Goal: Task Accomplishment & Management: Manage account settings

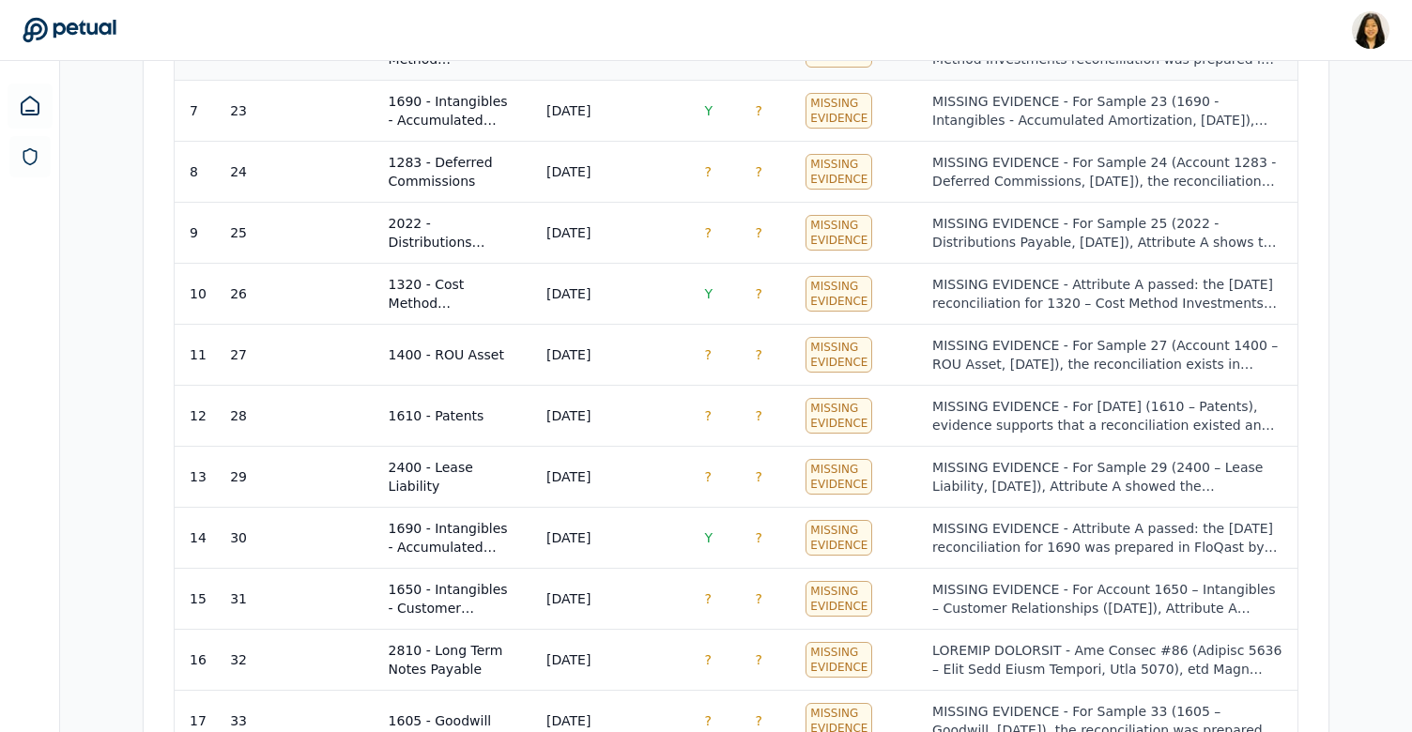
scroll to position [1177, 0]
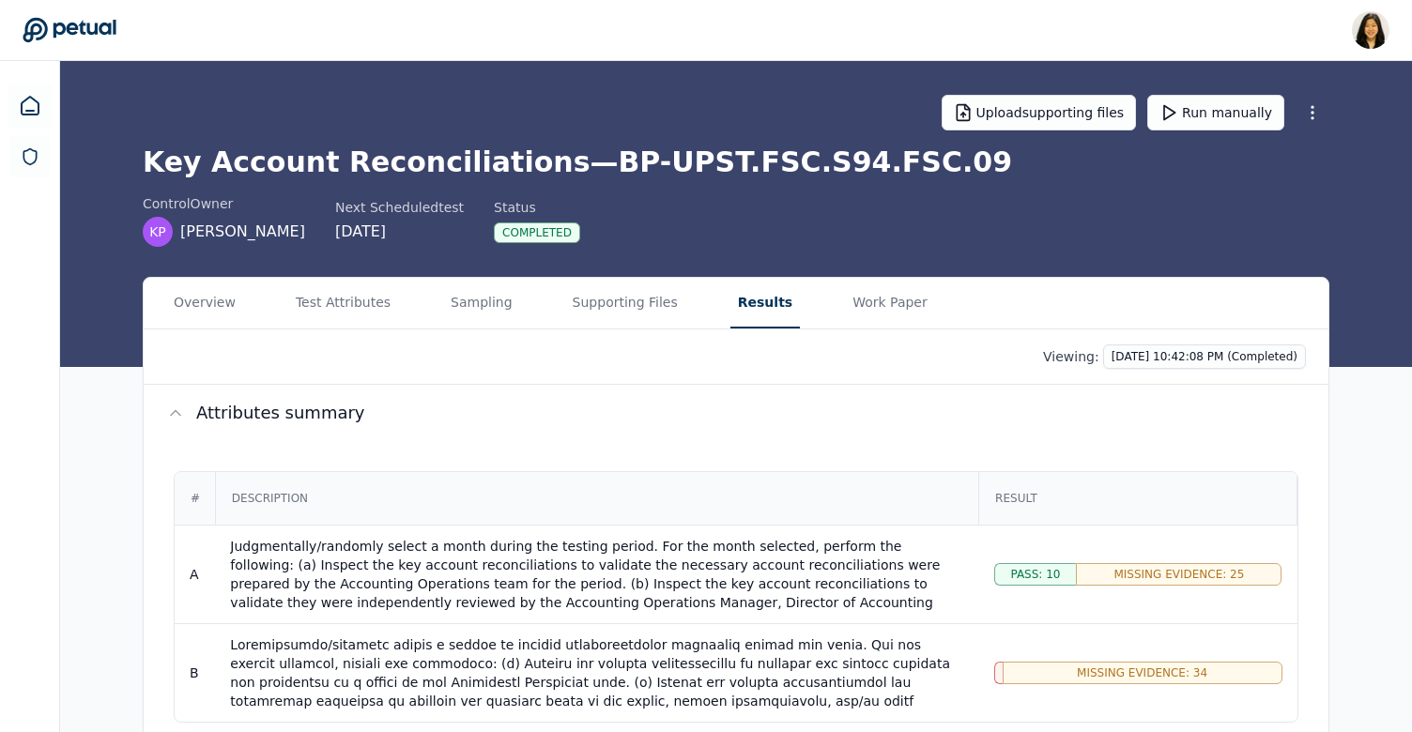
click at [997, 674] on div "1" at bounding box center [998, 673] width 8 height 23
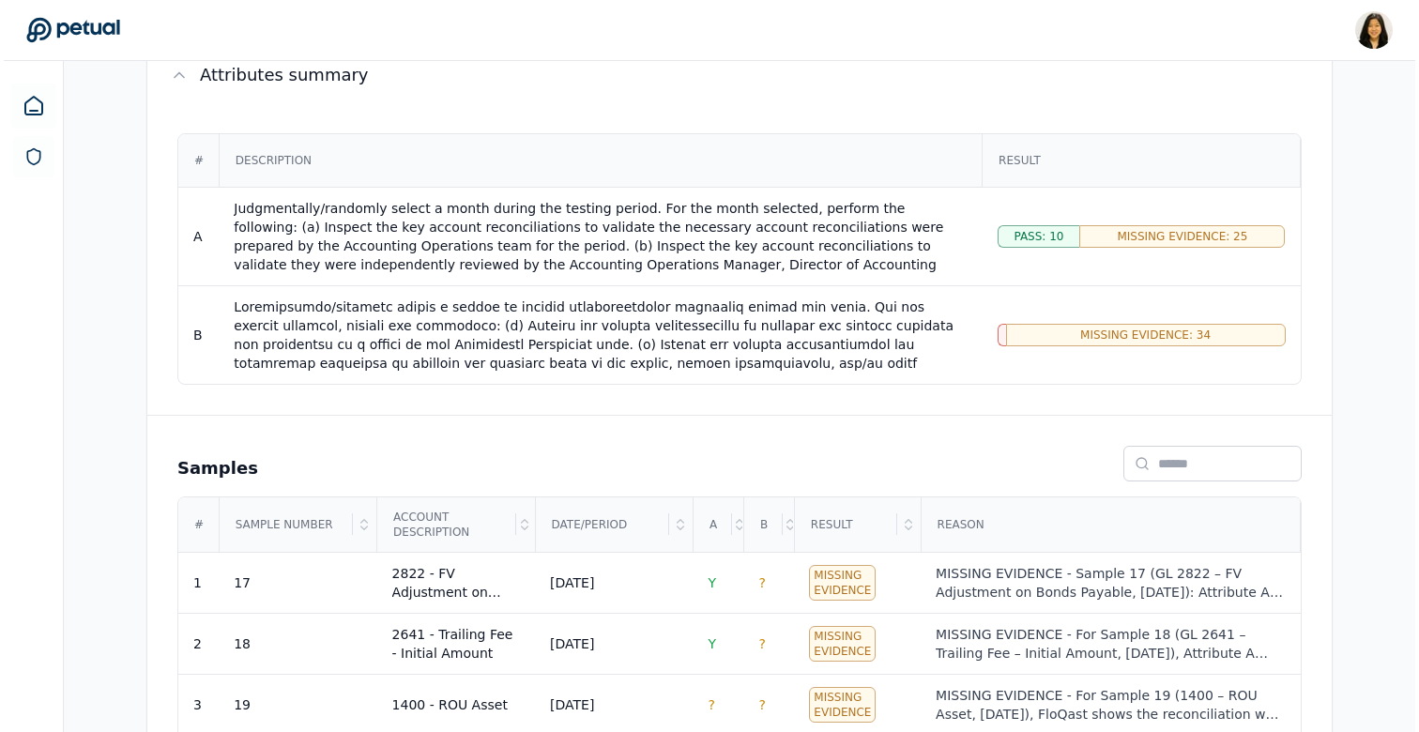
scroll to position [347, 0]
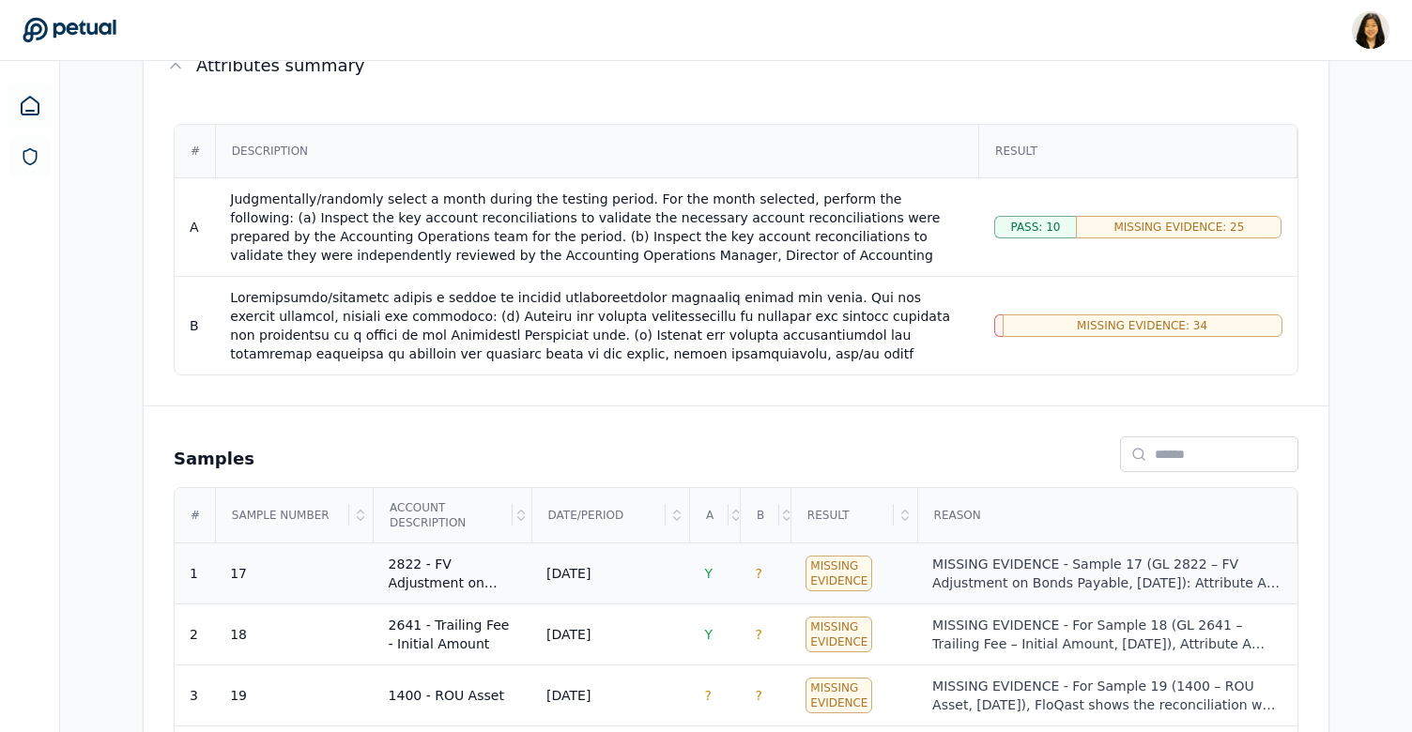
click at [1003, 584] on div "MISSING EVIDENCE - Sample 17 (GL 2822 – FV Adjustment on Bonds Payable, [DATE])…" at bounding box center [1106, 574] width 349 height 38
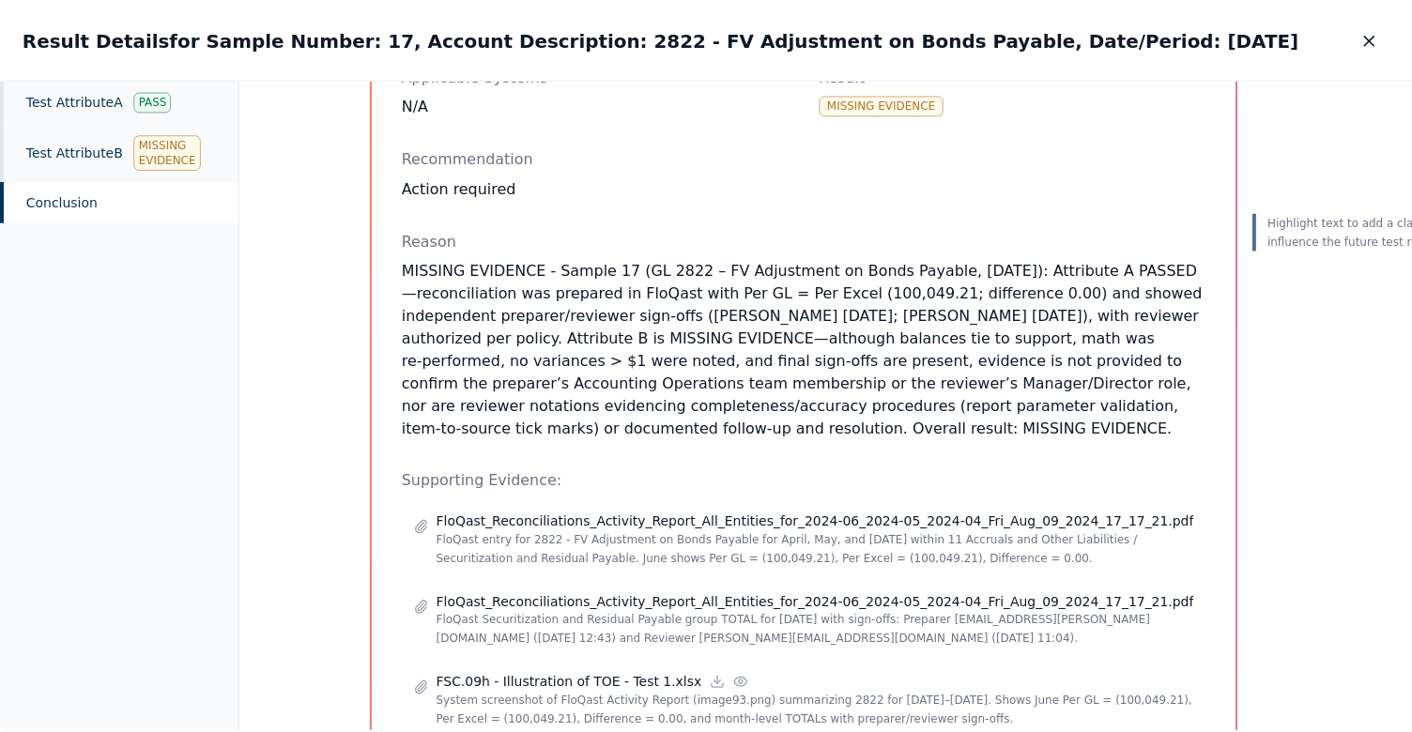
scroll to position [321, 0]
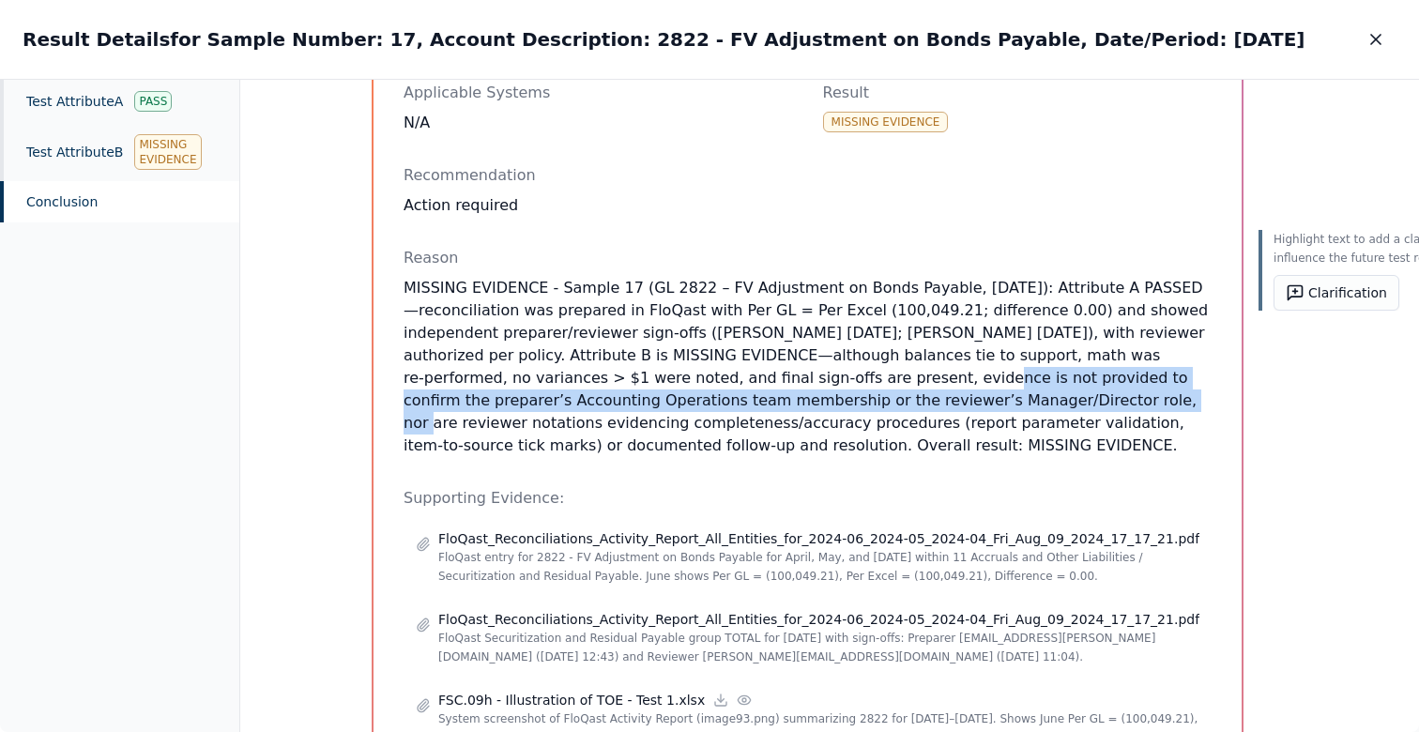
drag, startPoint x: 800, startPoint y: 380, endPoint x: 957, endPoint y: 399, distance: 157.9
click at [957, 399] on p "MISSING EVIDENCE - Sample 17 (GL 2822 – FV Adjustment on Bonds Payable, [DATE])…" at bounding box center [808, 367] width 808 height 180
click at [1383, 43] on icon "button" at bounding box center [1376, 39] width 19 height 19
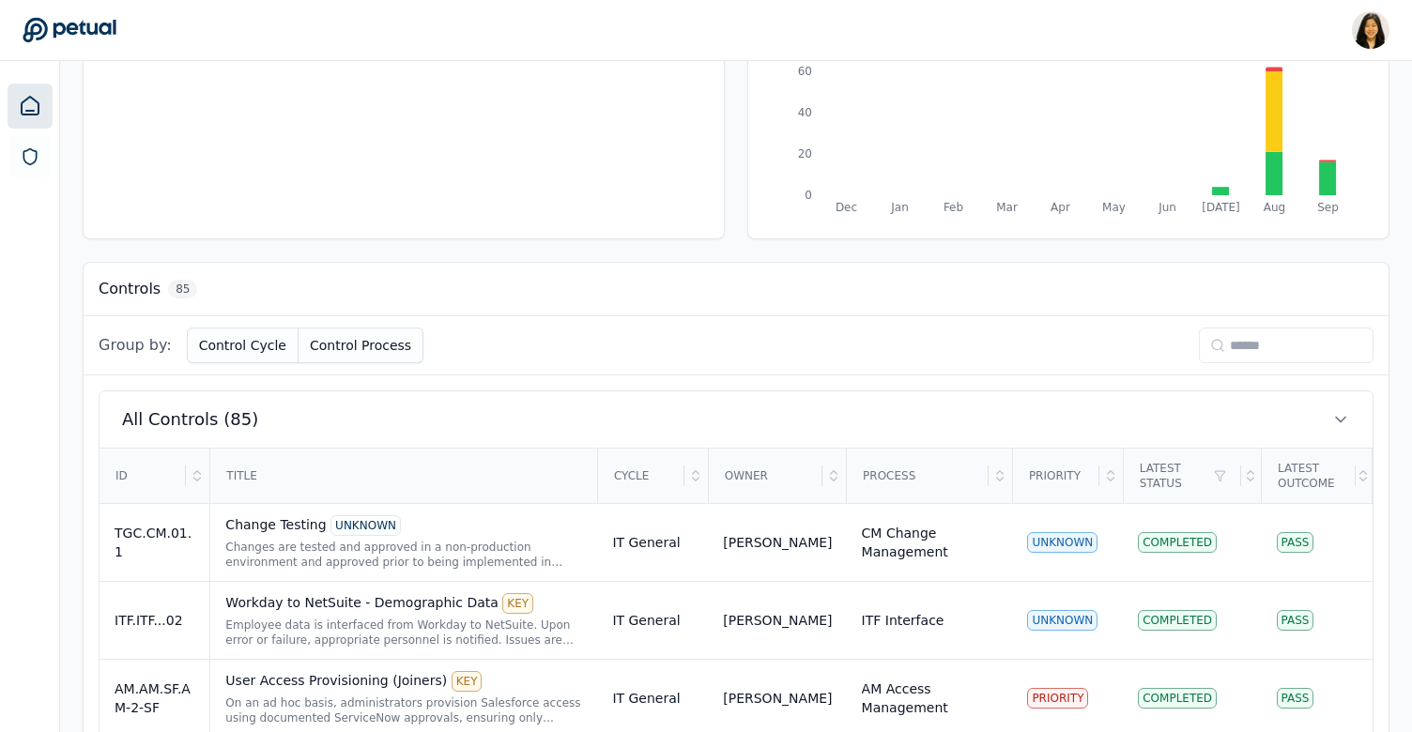
scroll to position [291, 0]
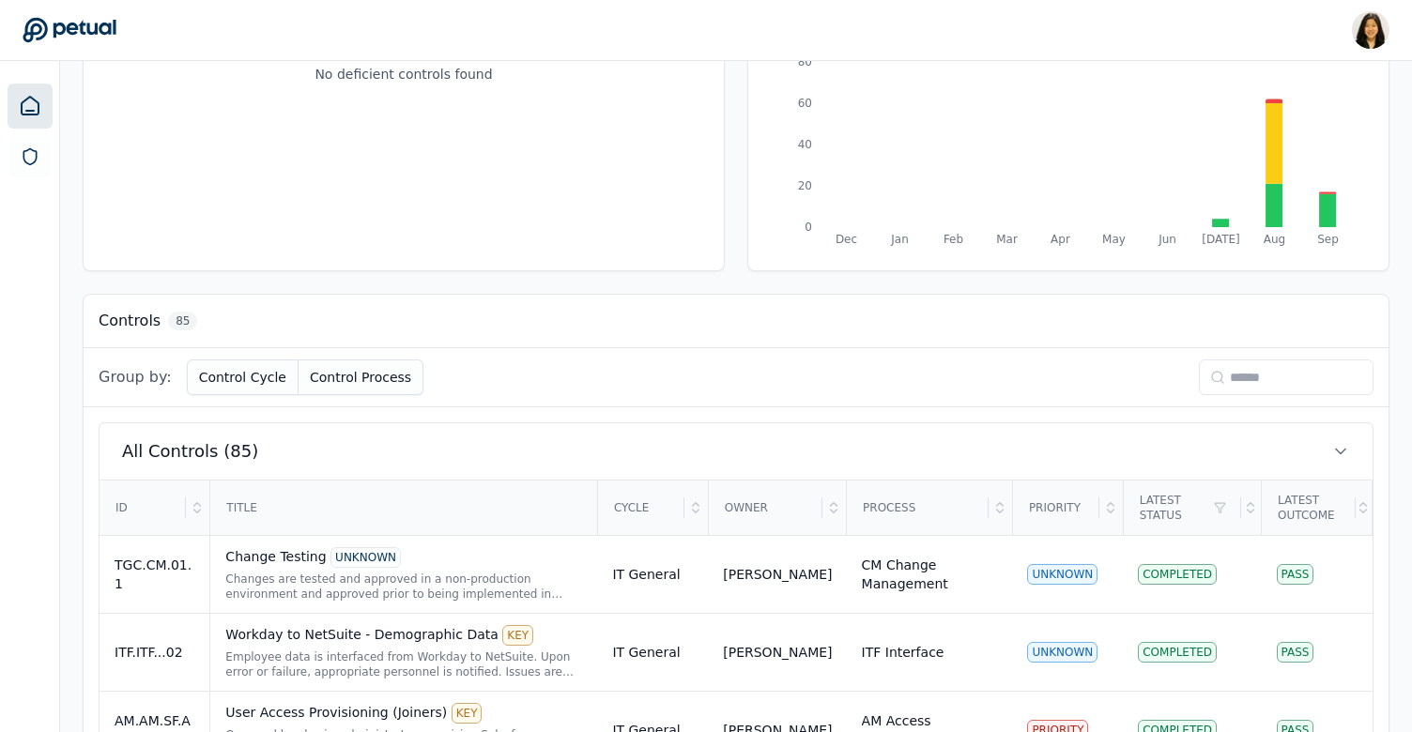
click at [1248, 391] on input at bounding box center [1286, 378] width 175 height 36
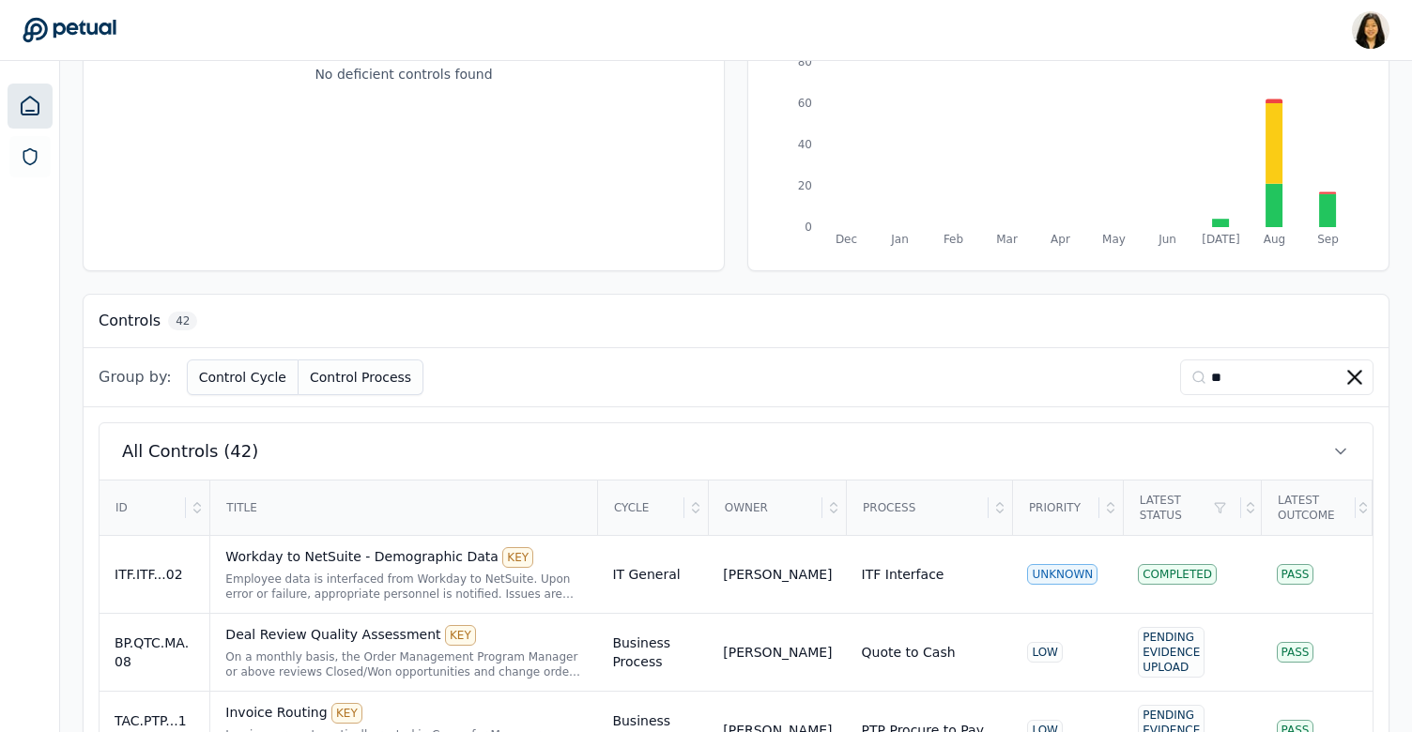
type input "*"
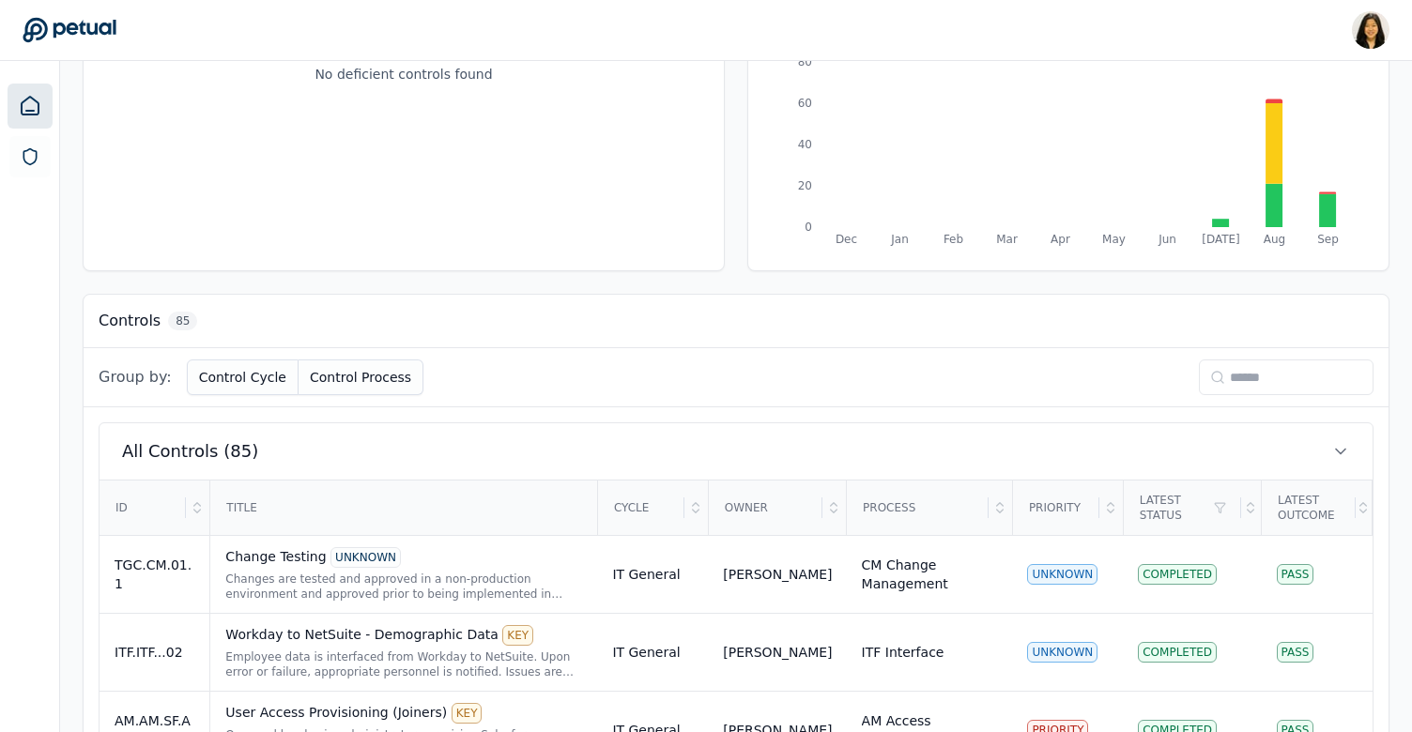
click at [1180, 534] on th "Latest Status" at bounding box center [1192, 508] width 138 height 55
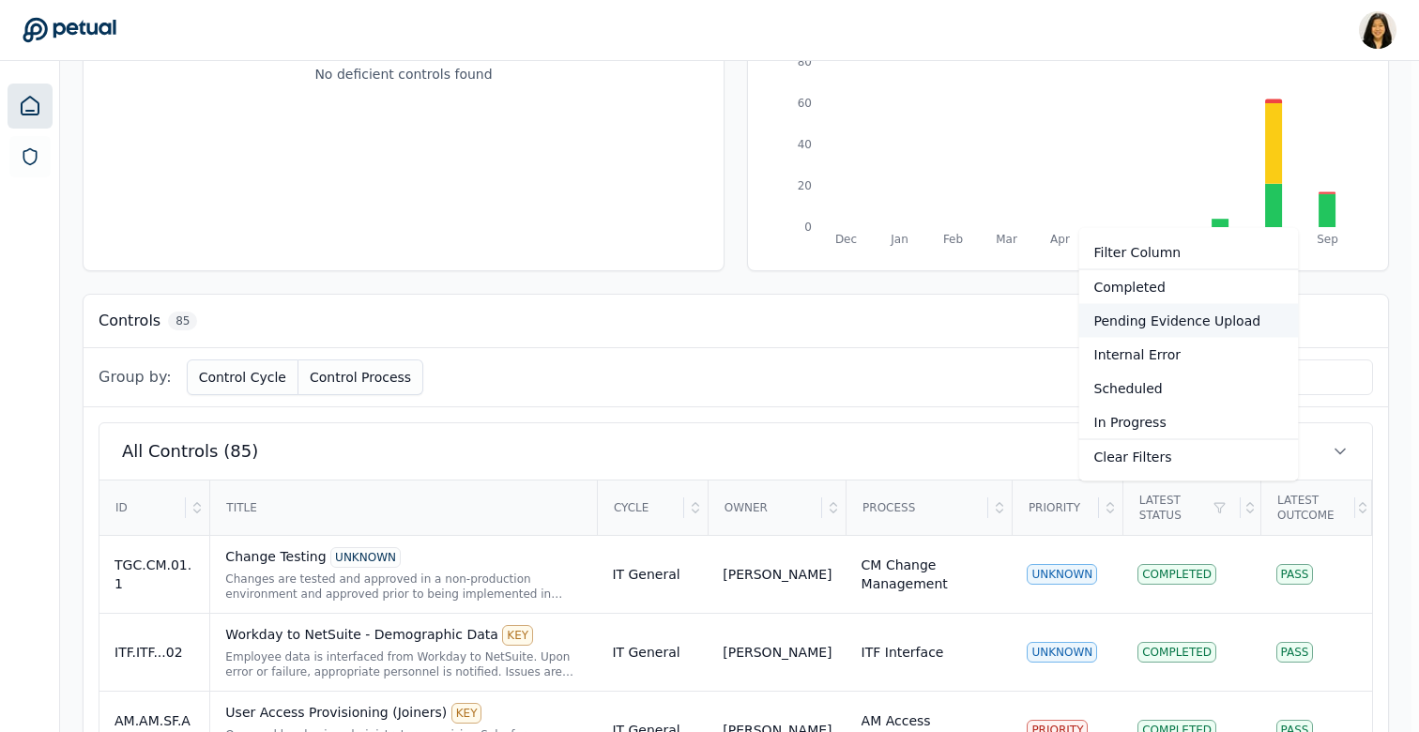
click at [1169, 324] on div "Pending Evidence Upload" at bounding box center [1190, 321] width 220 height 34
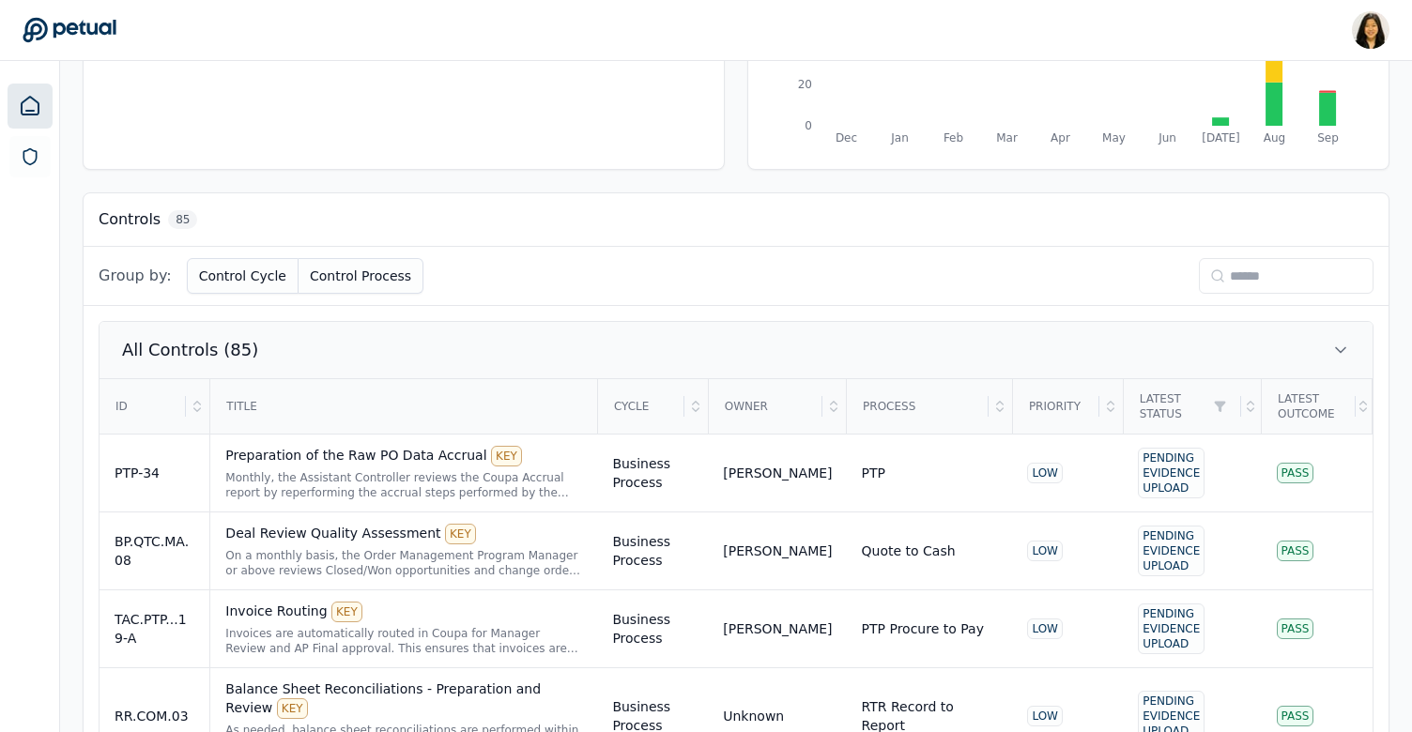
scroll to position [406, 0]
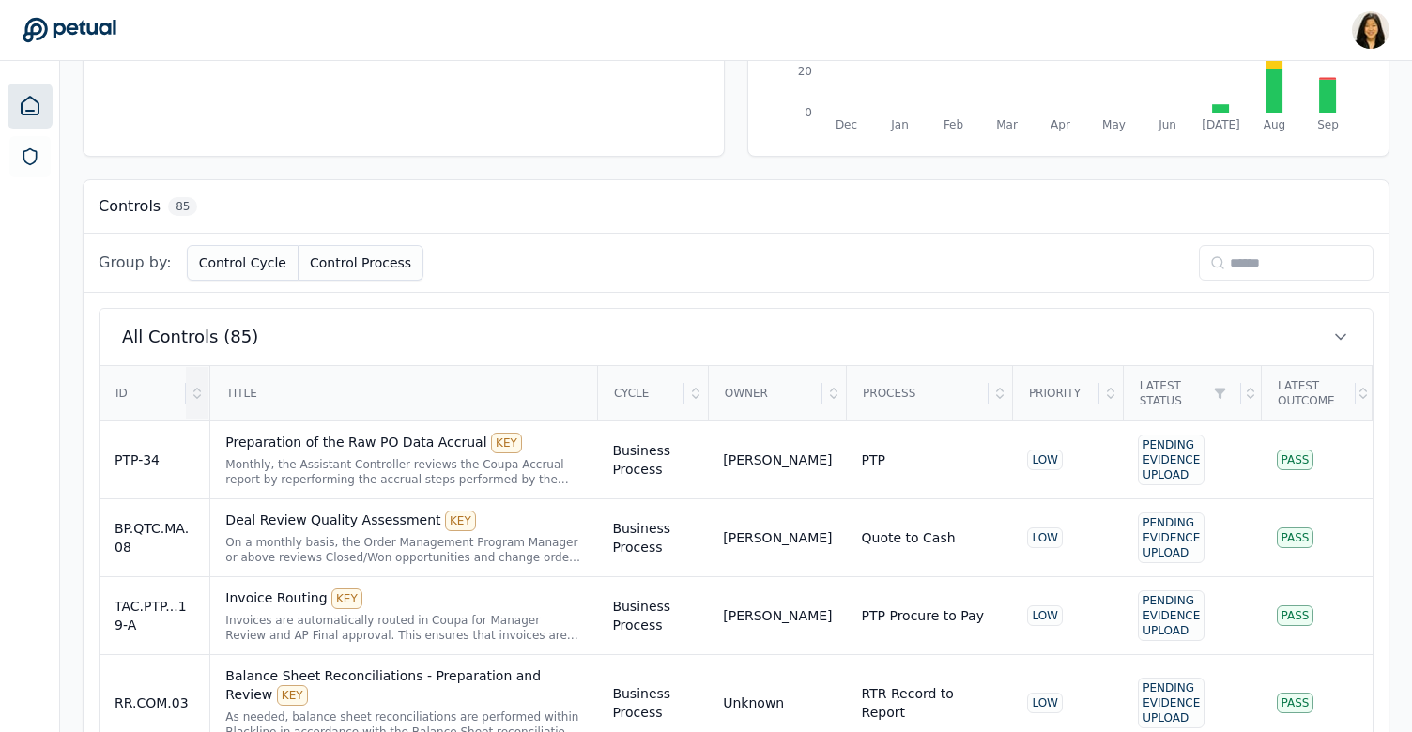
click at [197, 389] on icon at bounding box center [197, 393] width 15 height 15
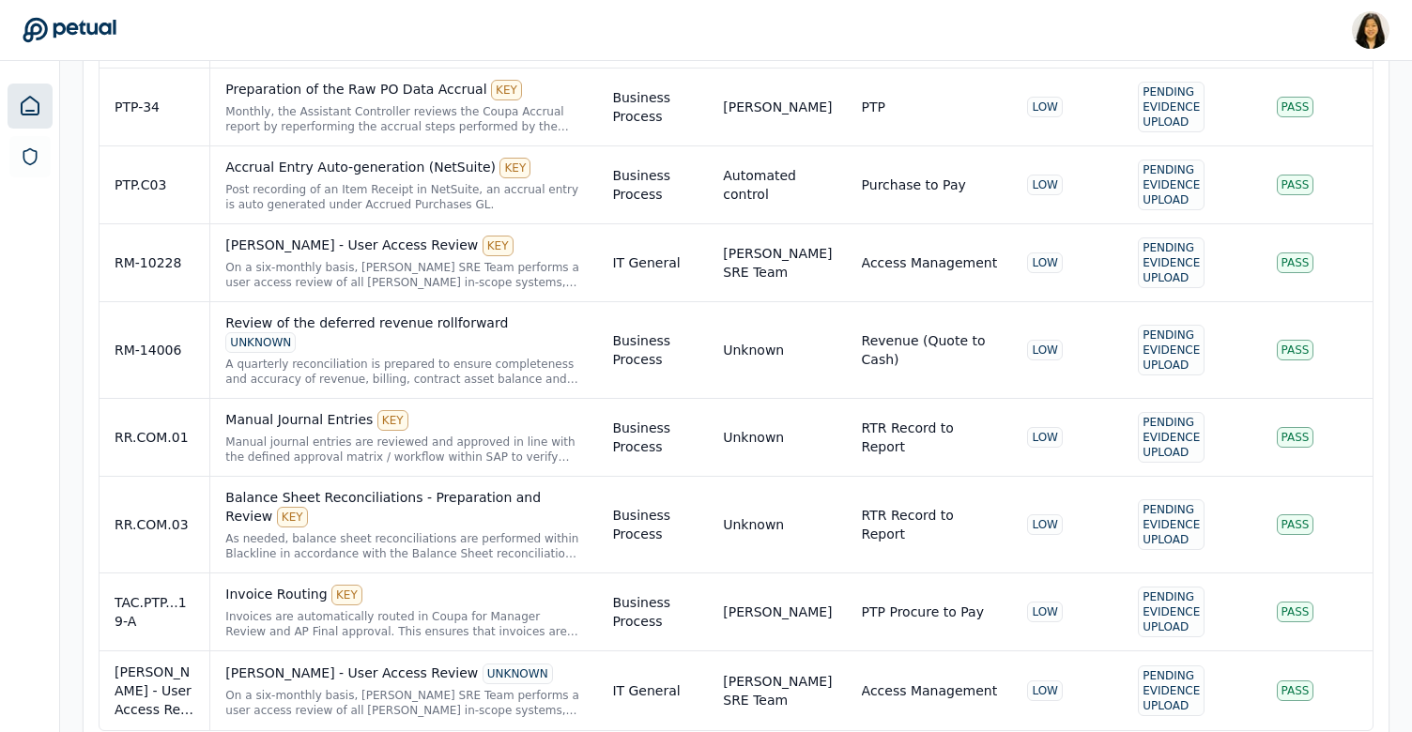
scroll to position [3434, 0]
click at [656, 253] on td "IT General" at bounding box center [652, 263] width 111 height 78
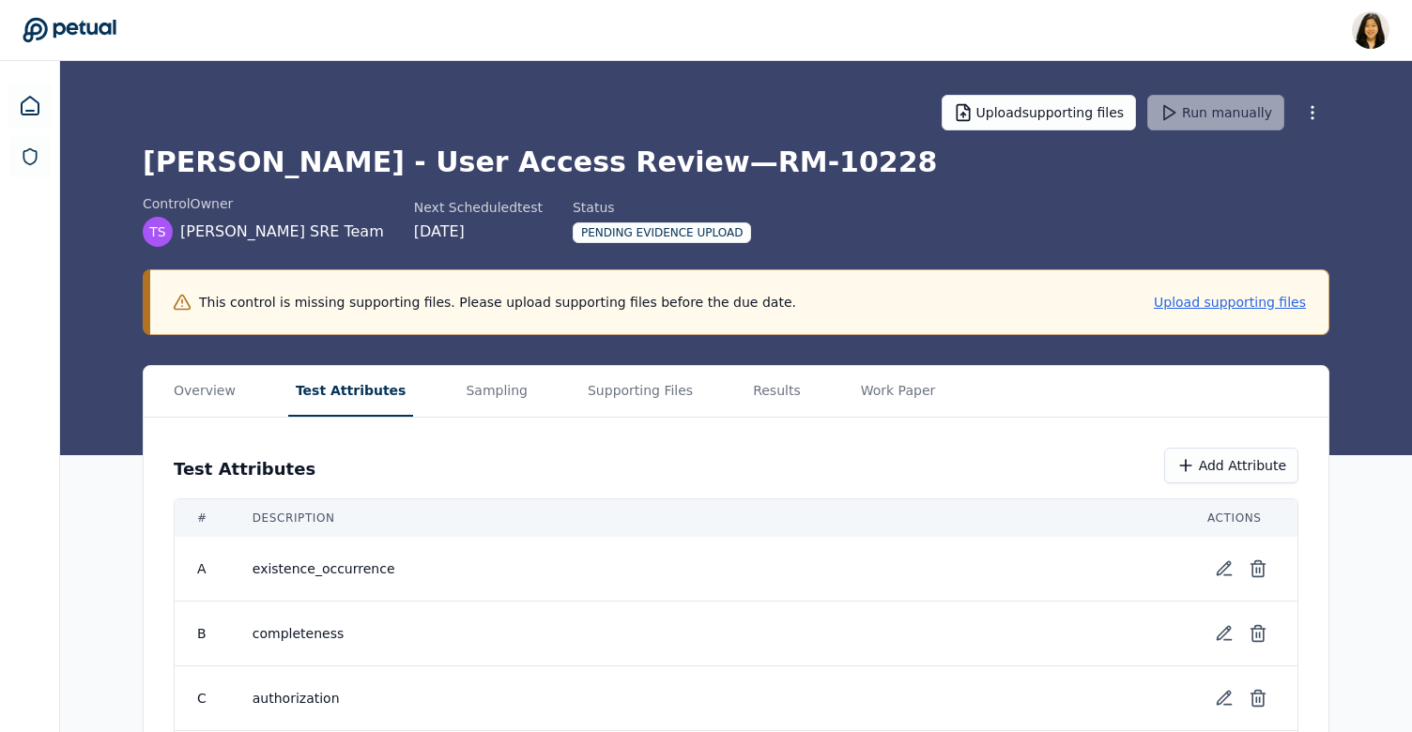
click at [342, 393] on button "Test Attributes" at bounding box center [351, 391] width 126 height 51
click at [644, 376] on button "Supporting Files" at bounding box center [640, 391] width 120 height 51
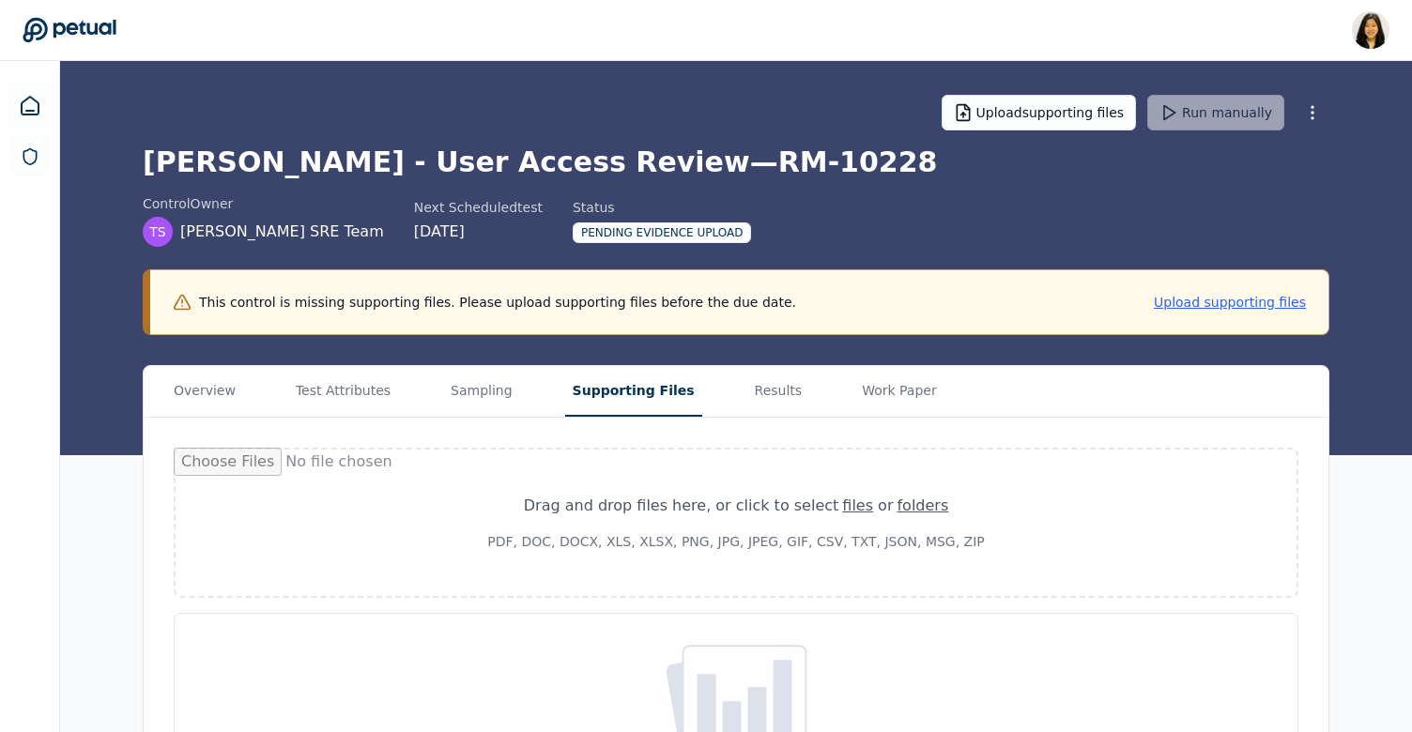
click at [785, 418] on div "Drag and drop files here , or click to select files or folders PDF, DOC, DOCX, …" at bounding box center [736, 648] width 1185 height 460
click at [770, 398] on button "Results" at bounding box center [782, 391] width 63 height 51
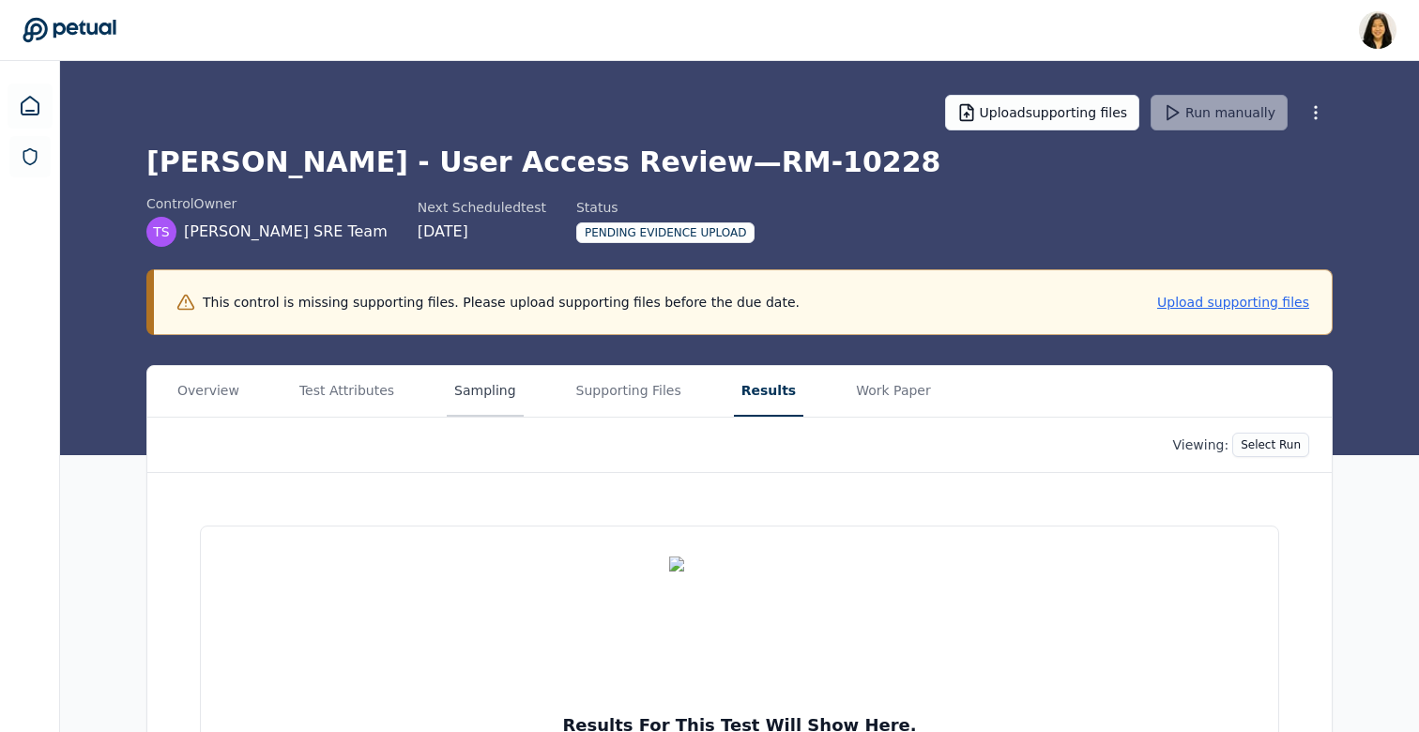
click at [497, 383] on button "Sampling" at bounding box center [485, 391] width 77 height 51
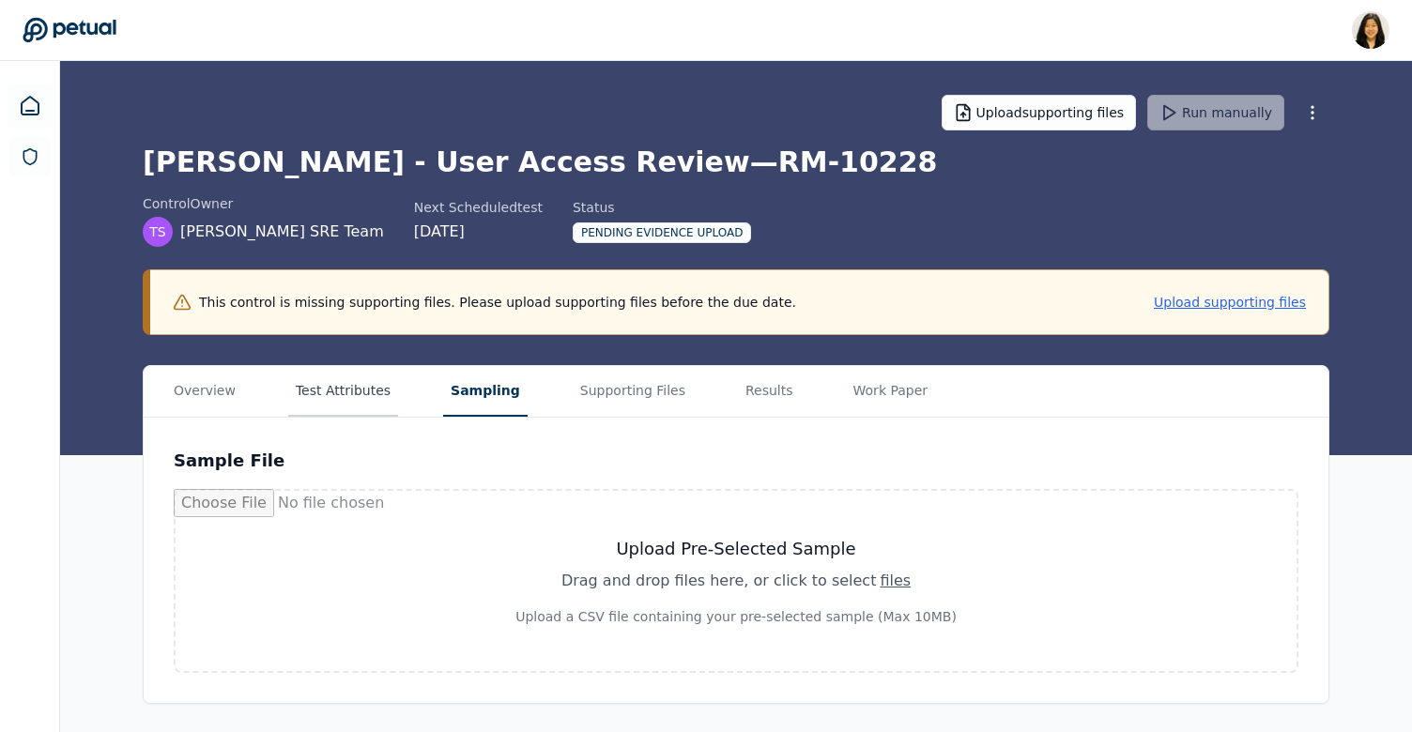
click at [308, 408] on button "Test Attributes" at bounding box center [343, 391] width 110 height 51
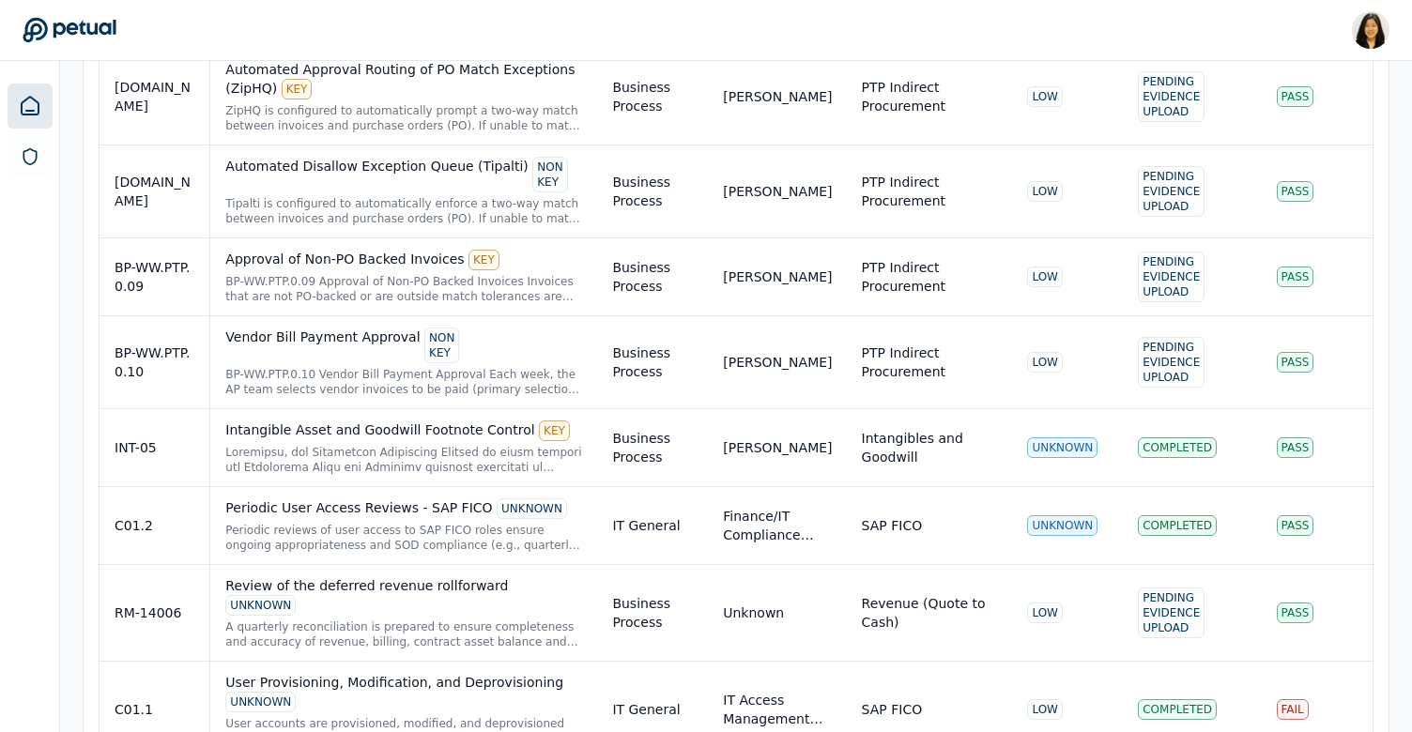
scroll to position [3979, 0]
click at [464, 575] on div "Review of the deferred revenue rollforward UNKNOWN" at bounding box center [403, 594] width 357 height 39
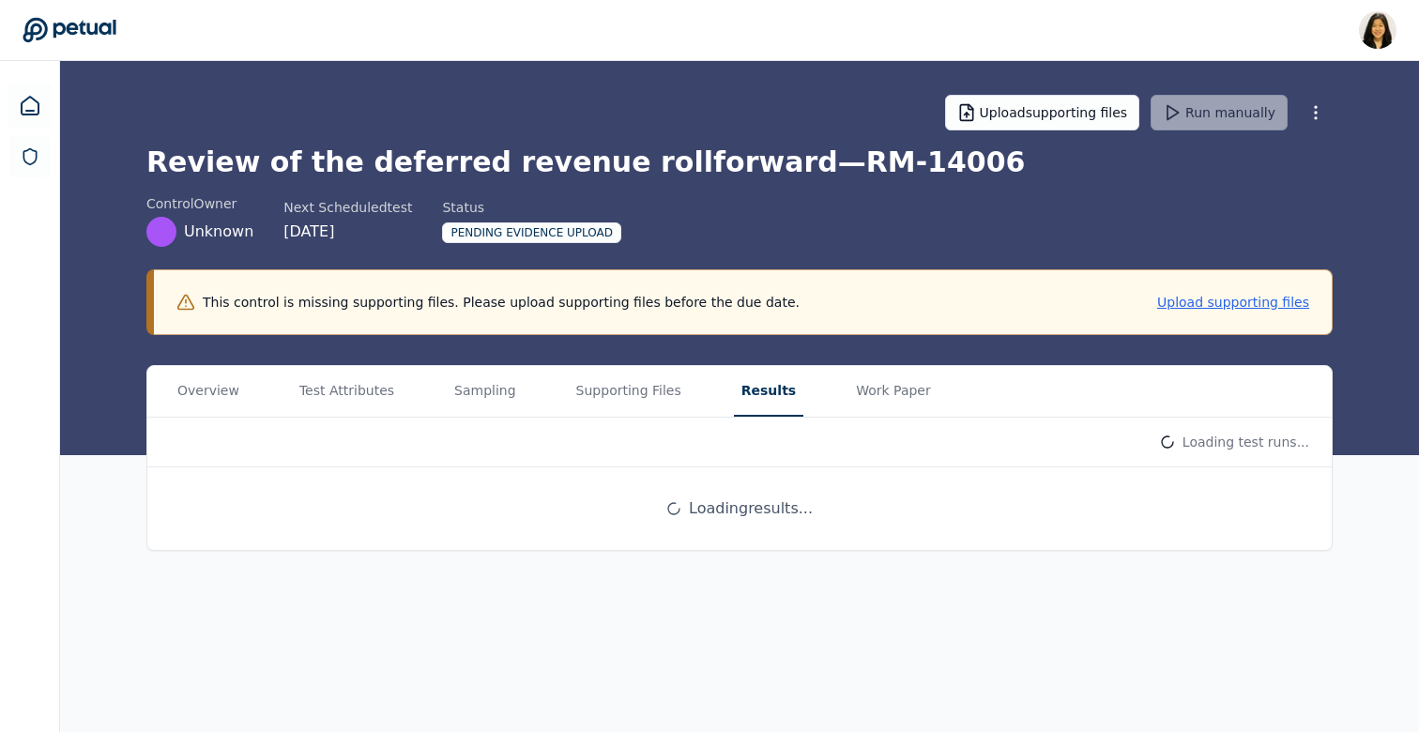
click at [748, 391] on button "Results" at bounding box center [768, 391] width 69 height 51
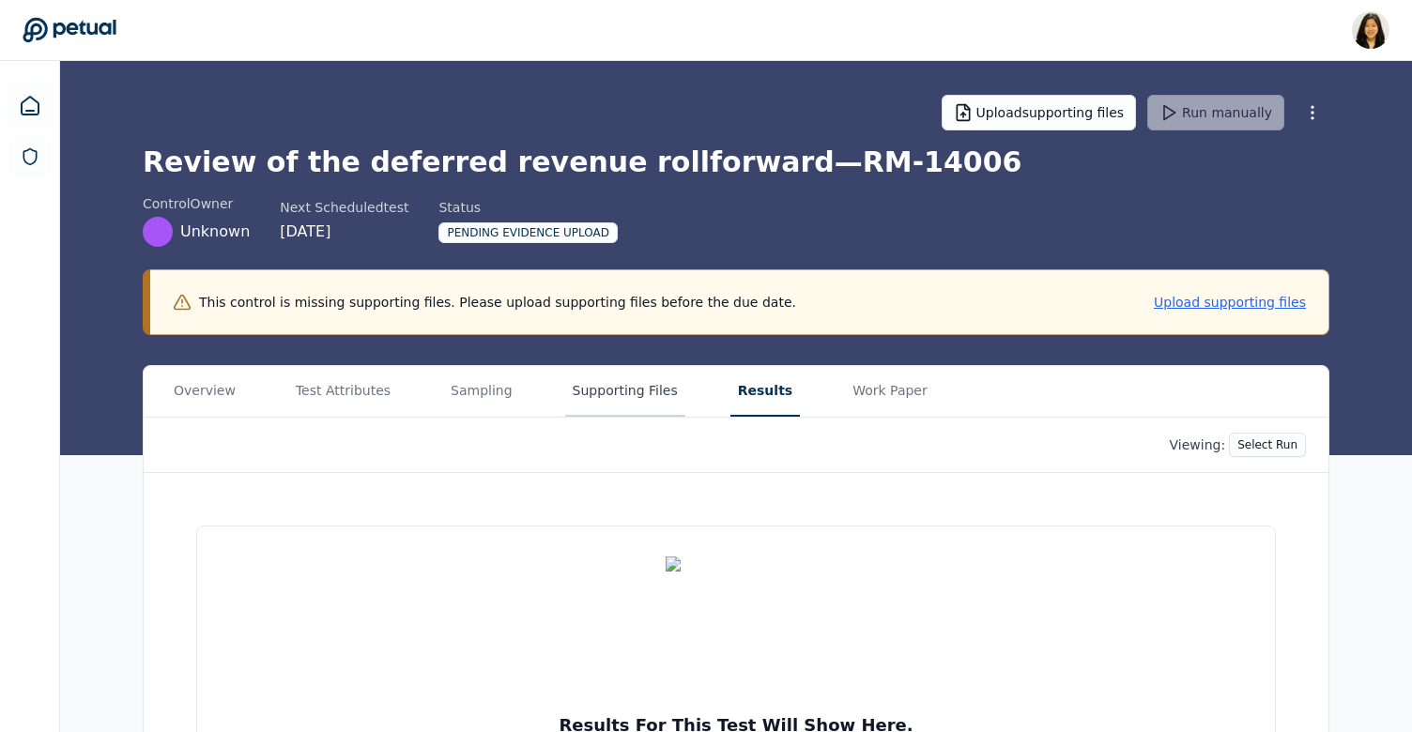
click at [581, 391] on button "Supporting Files" at bounding box center [625, 391] width 120 height 51
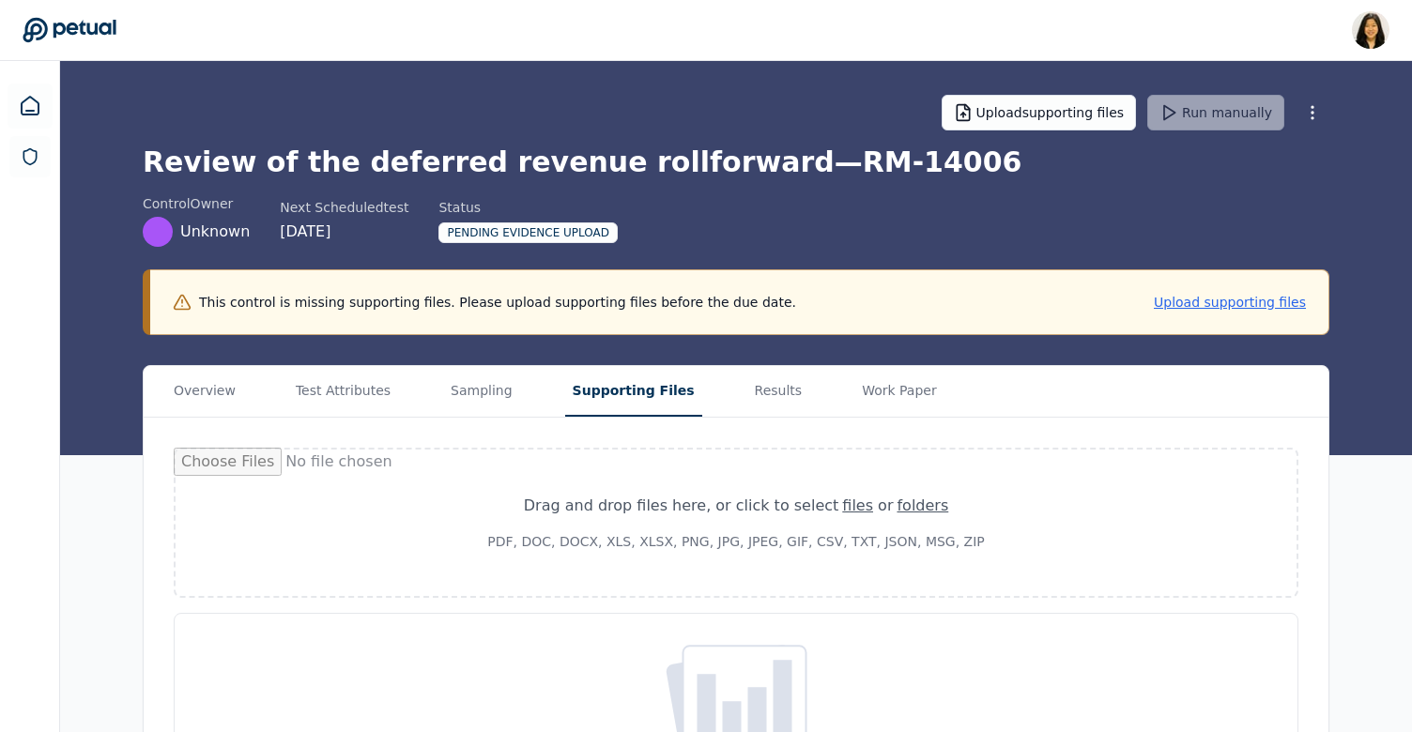
click at [445, 421] on div "Drag and drop files here , or click to select files or folders PDF, DOC, DOCX, …" at bounding box center [736, 648] width 1185 height 460
click at [453, 391] on button "Sampling" at bounding box center [485, 391] width 77 height 51
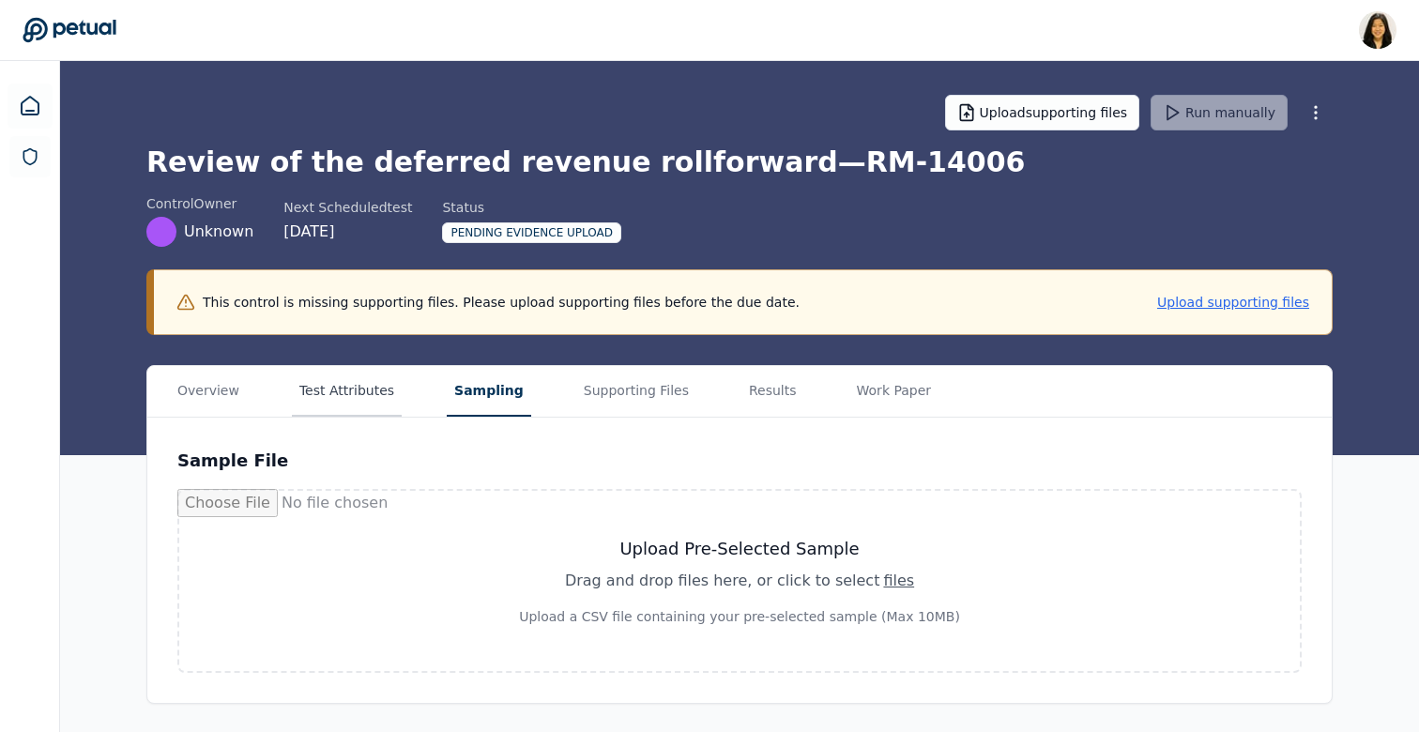
click at [373, 380] on button "Test Attributes" at bounding box center [347, 391] width 110 height 51
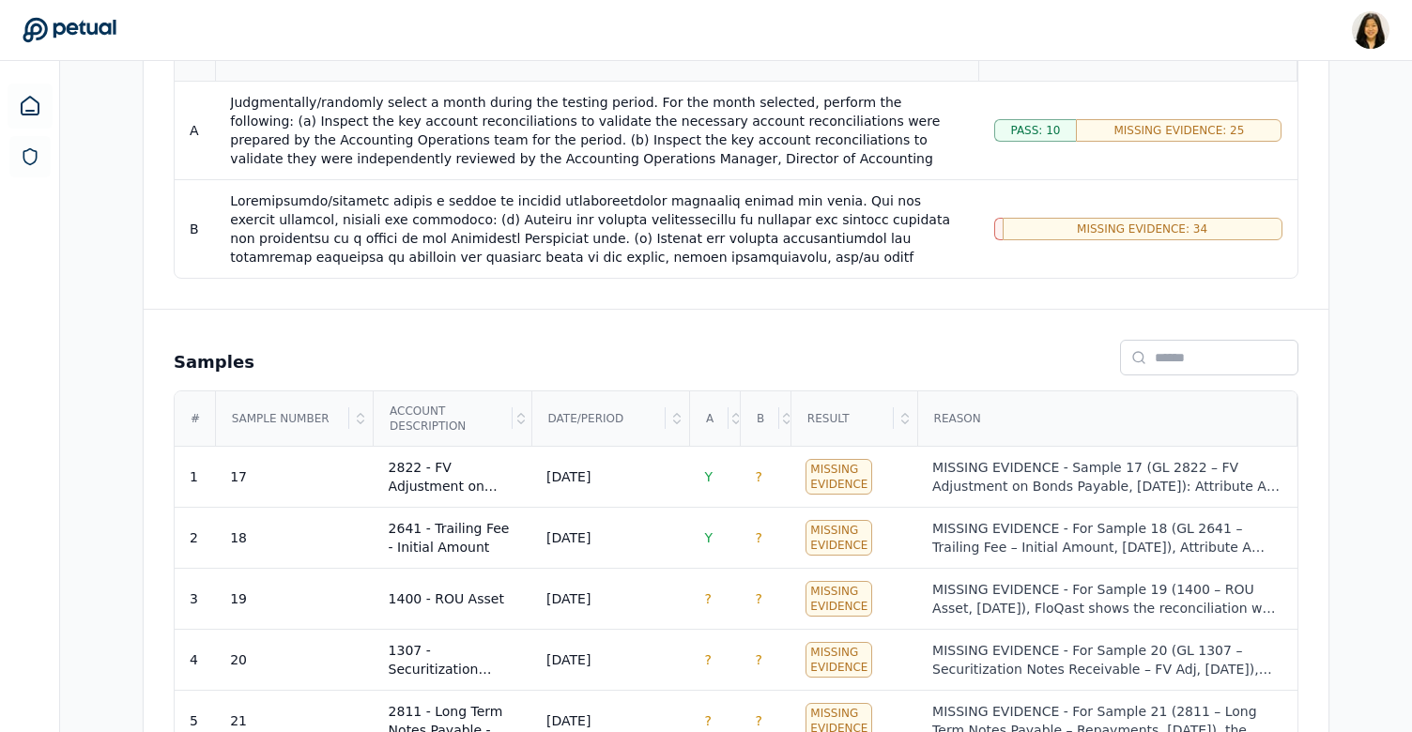
scroll to position [486, 0]
